Goal: Task Accomplishment & Management: Manage account settings

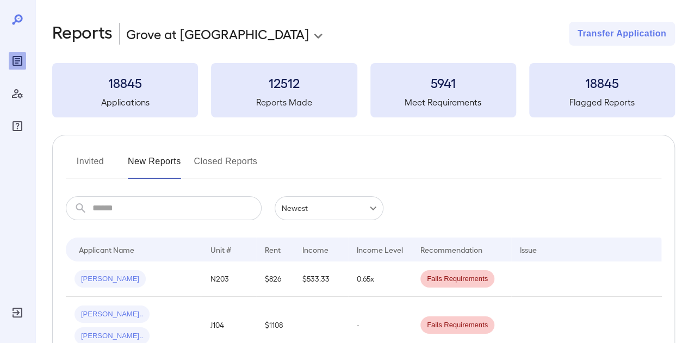
click at [91, 153] on button "Invited" at bounding box center [90, 166] width 49 height 26
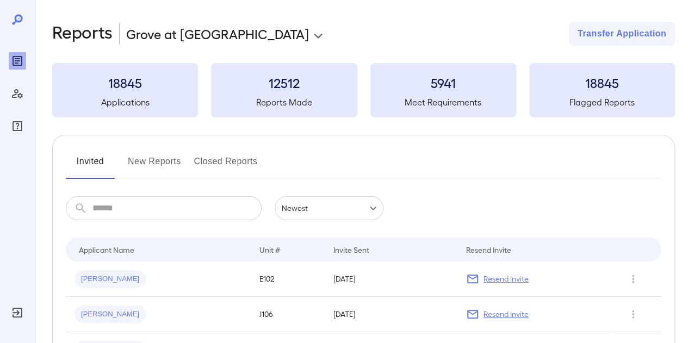
click at [183, 282] on div "[PERSON_NAME]" at bounding box center [159, 278] width 168 height 17
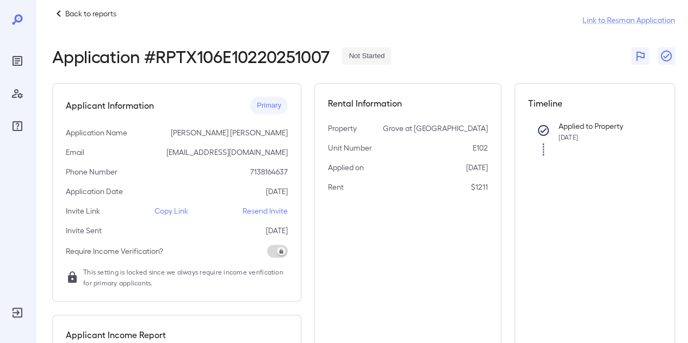
scroll to position [13, 0]
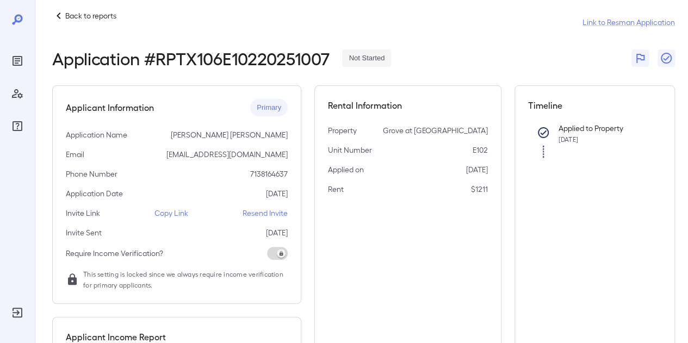
click at [183, 213] on p "Copy Link" at bounding box center [172, 213] width 34 height 11
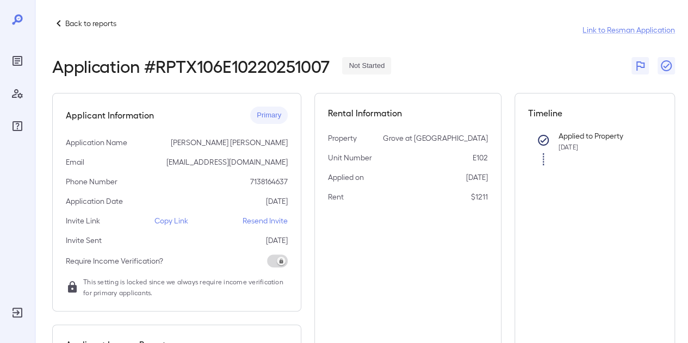
scroll to position [0, 0]
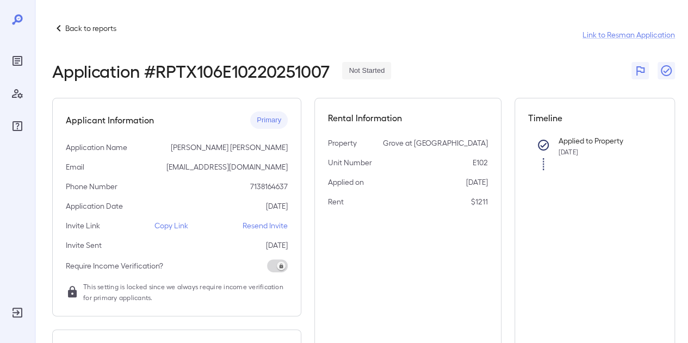
click at [170, 222] on p "Copy Link" at bounding box center [172, 225] width 34 height 11
click at [97, 25] on p "Back to reports" at bounding box center [90, 28] width 51 height 11
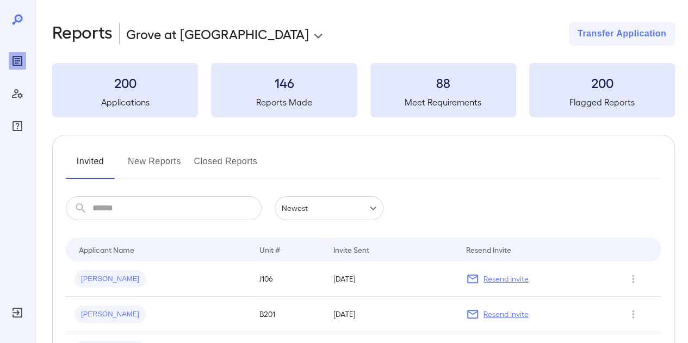
click at [163, 167] on button "New Reports" at bounding box center [154, 166] width 53 height 26
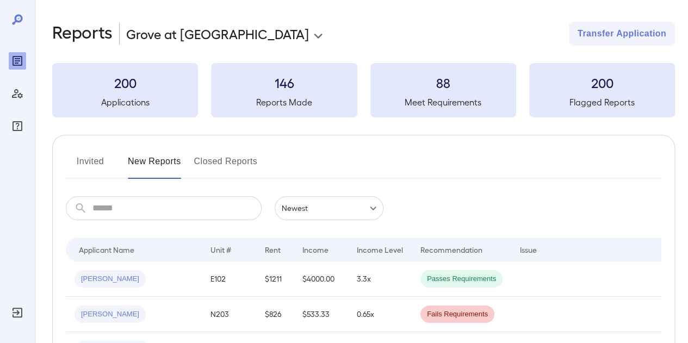
scroll to position [54, 0]
